Goal: Find specific page/section: Find specific page/section

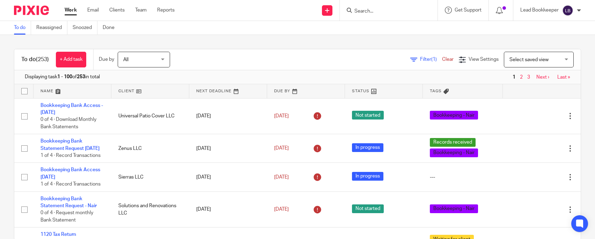
click at [365, 13] on input "Search" at bounding box center [385, 11] width 63 height 6
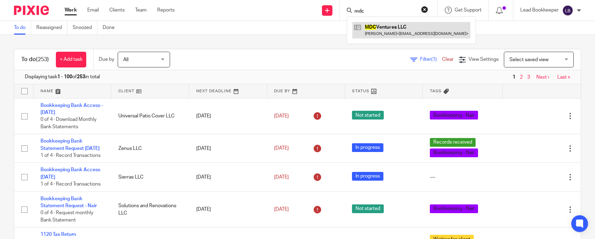
type input "mdc"
click at [383, 29] on link at bounding box center [411, 30] width 118 height 16
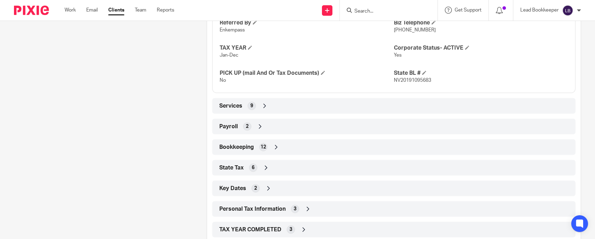
scroll to position [419, 0]
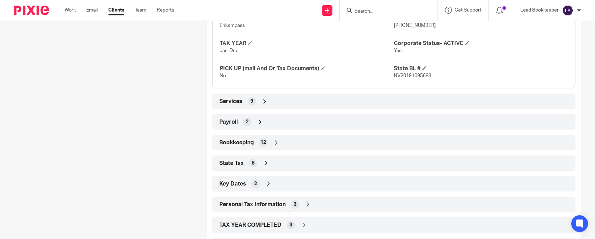
click at [270, 143] on div "Bookkeeping 12" at bounding box center [394, 143] width 353 height 12
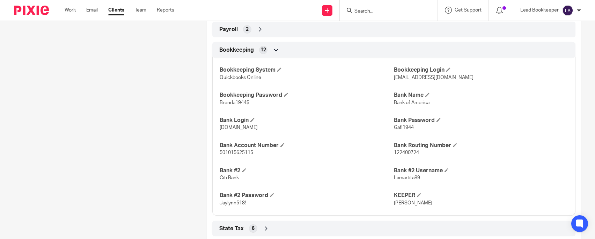
scroll to position [524, 0]
